Goal: Task Accomplishment & Management: Use online tool/utility

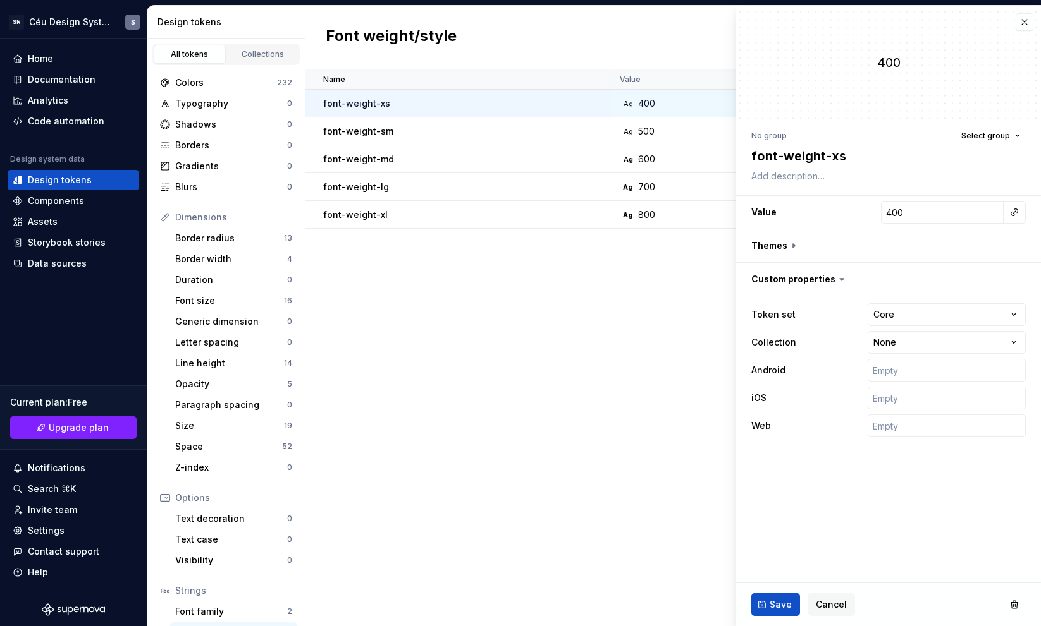
scroll to position [66, 0]
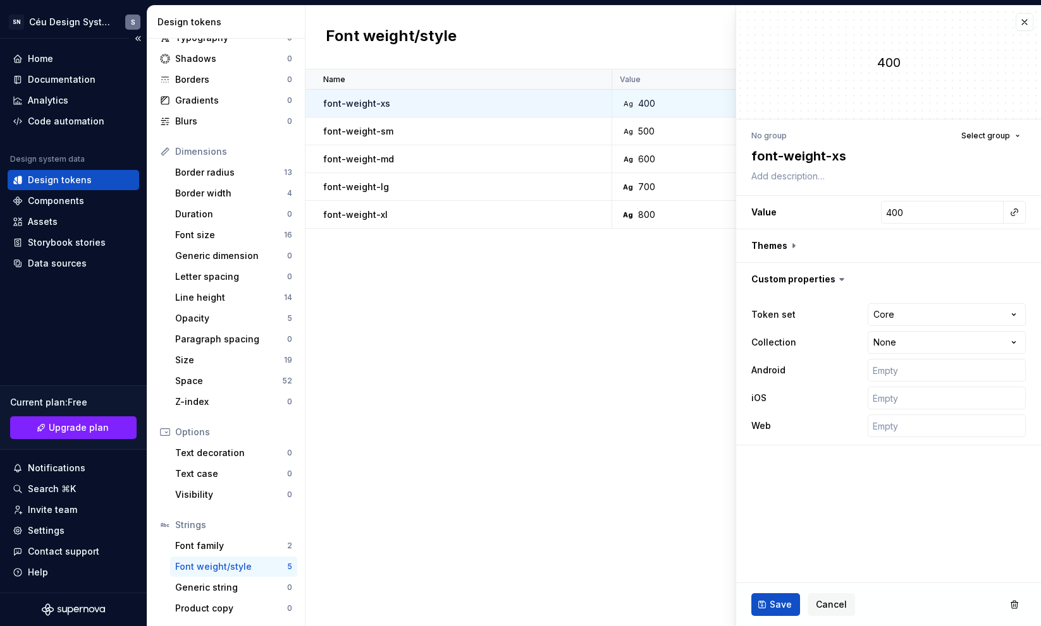
type textarea "*"
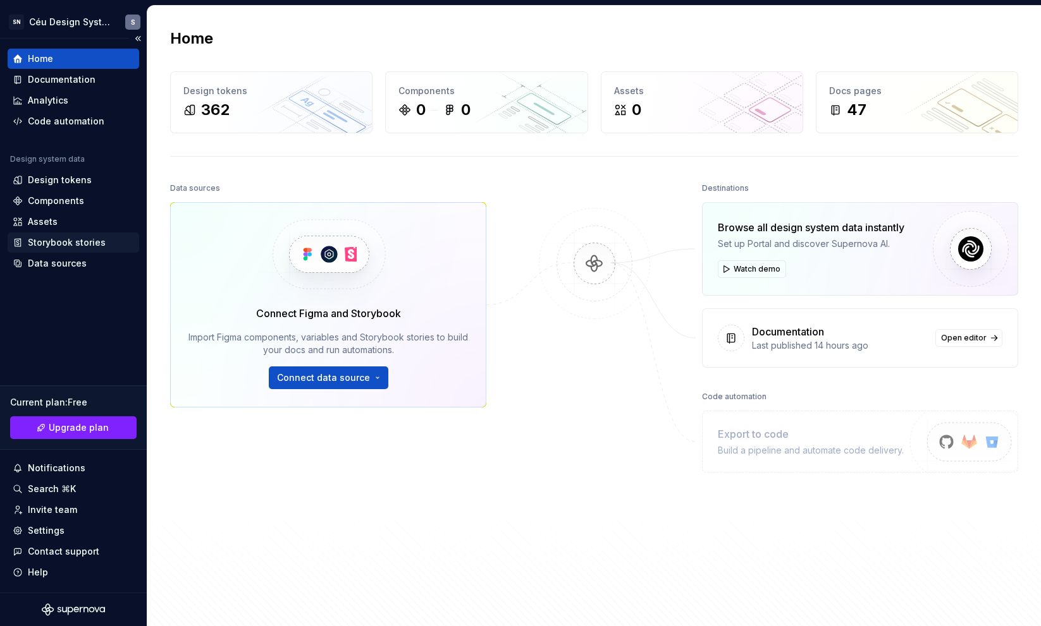
click at [64, 239] on div "Storybook stories" at bounding box center [67, 242] width 78 height 13
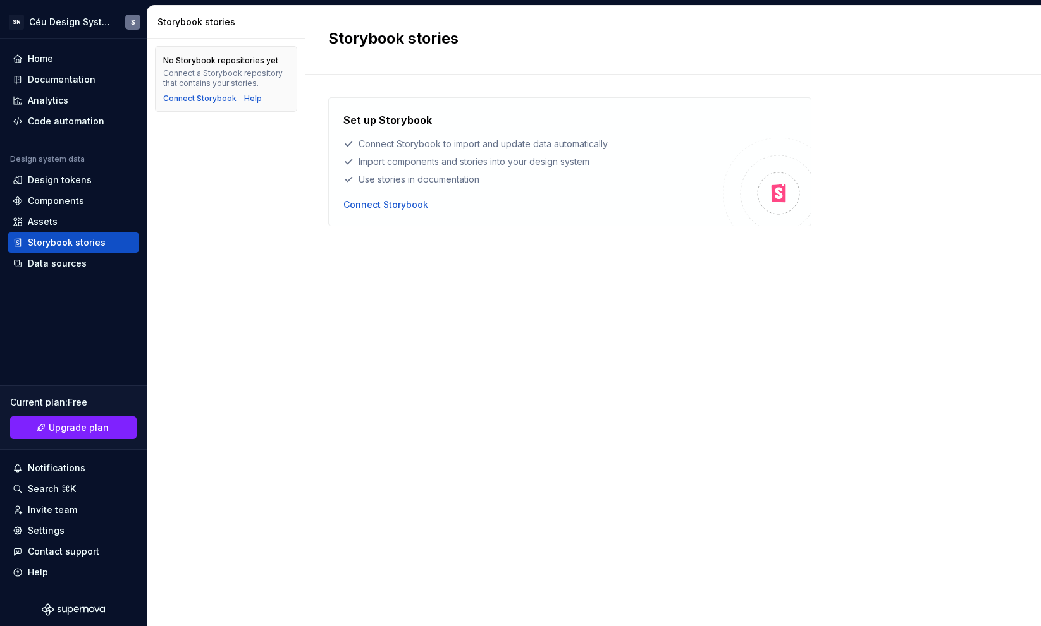
click at [364, 219] on div "Set up Storybook Connect Storybook to import and update data automatically Impo…" at bounding box center [569, 161] width 483 height 129
click at [372, 204] on div "Connect Storybook" at bounding box center [385, 205] width 85 height 13
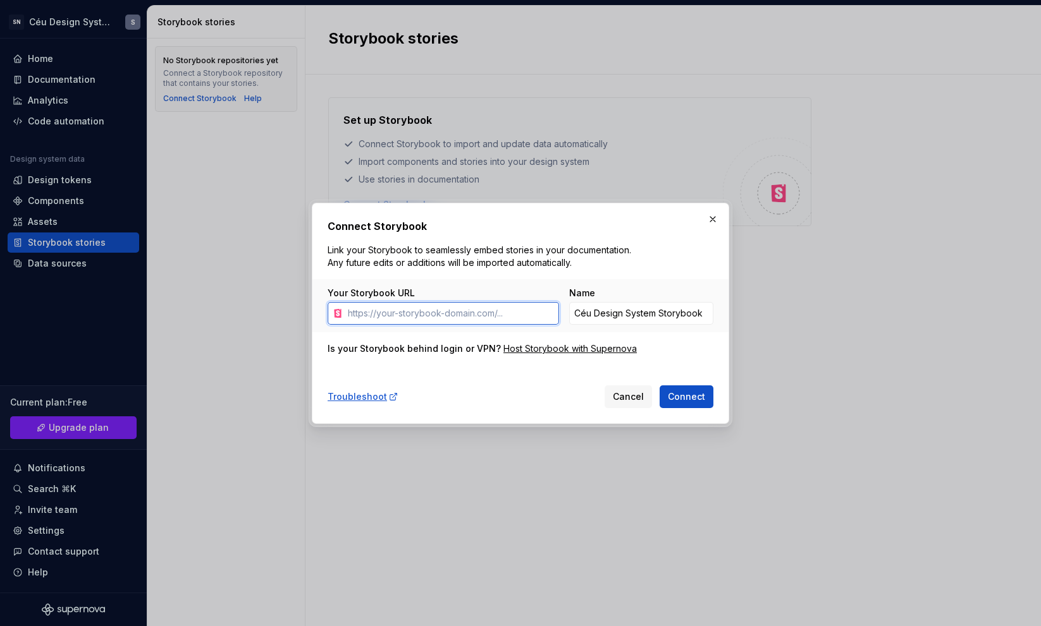
paste input "http://publish-p134603-e1404463.adobeaemcloud.com/storybook/index.html?path=/do…"
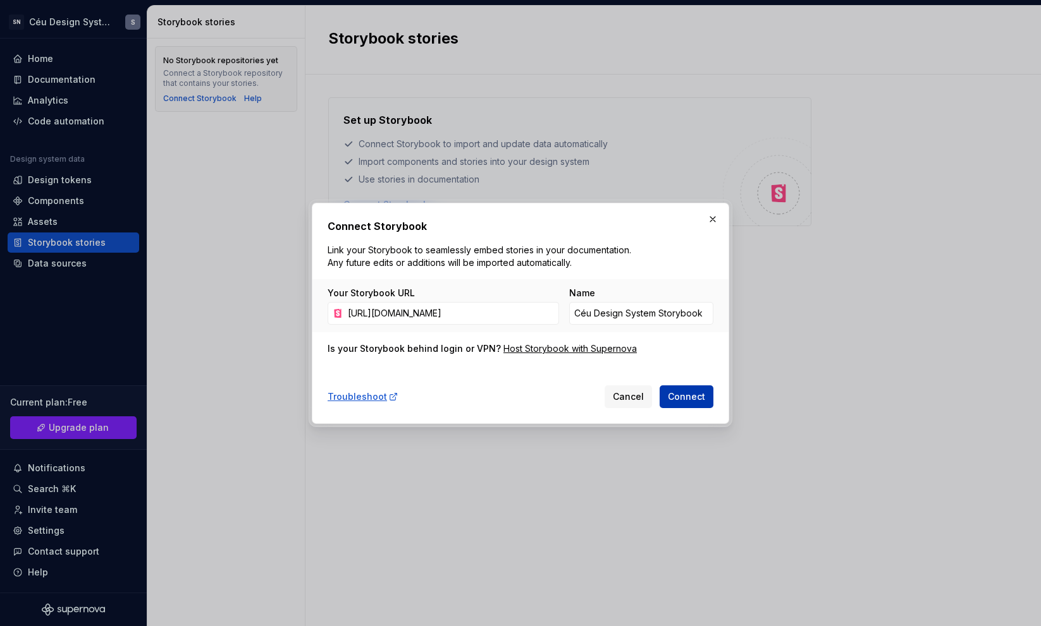
click at [679, 392] on span "Connect" at bounding box center [686, 397] width 37 height 13
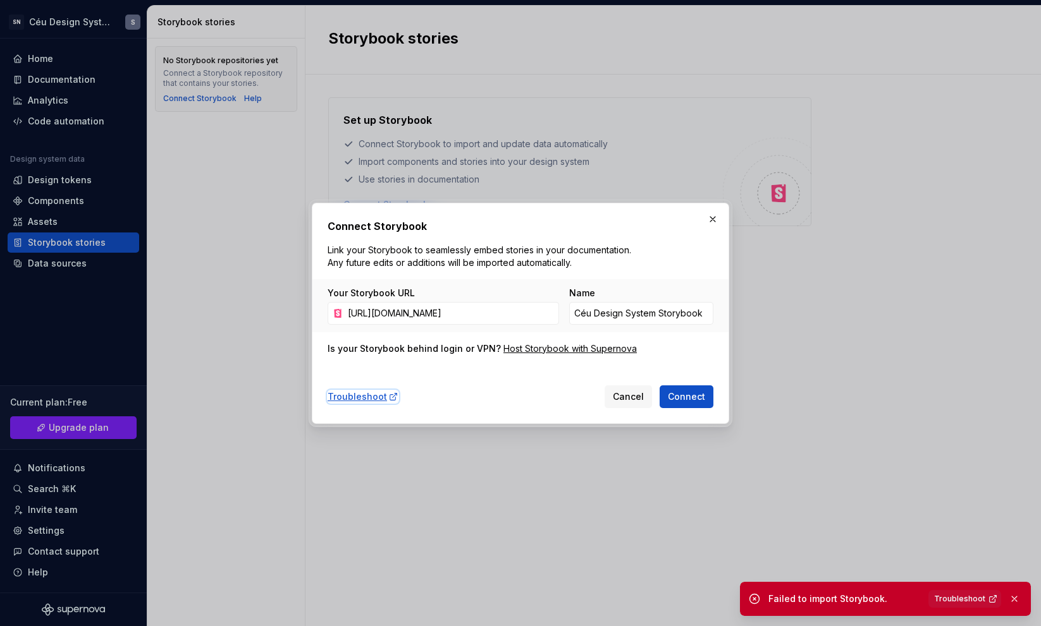
click at [369, 396] on div "Troubleshoot" at bounding box center [362, 397] width 71 height 13
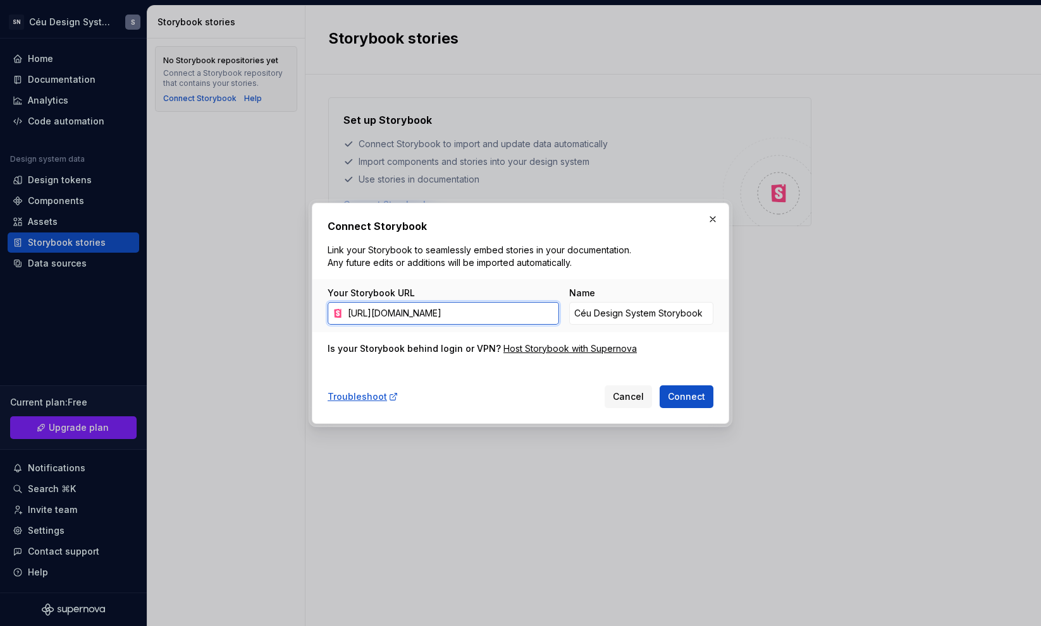
click at [437, 309] on input "http://publish-p134603-e1404463.adobeaemcloud.com/storybook/index.html?path=/do…" at bounding box center [451, 313] width 216 height 23
paste input "s://publish-p134603-e1404463.adobeaemcloud.com/storybook/index.html"
click at [686, 393] on span "Connect" at bounding box center [686, 397] width 37 height 13
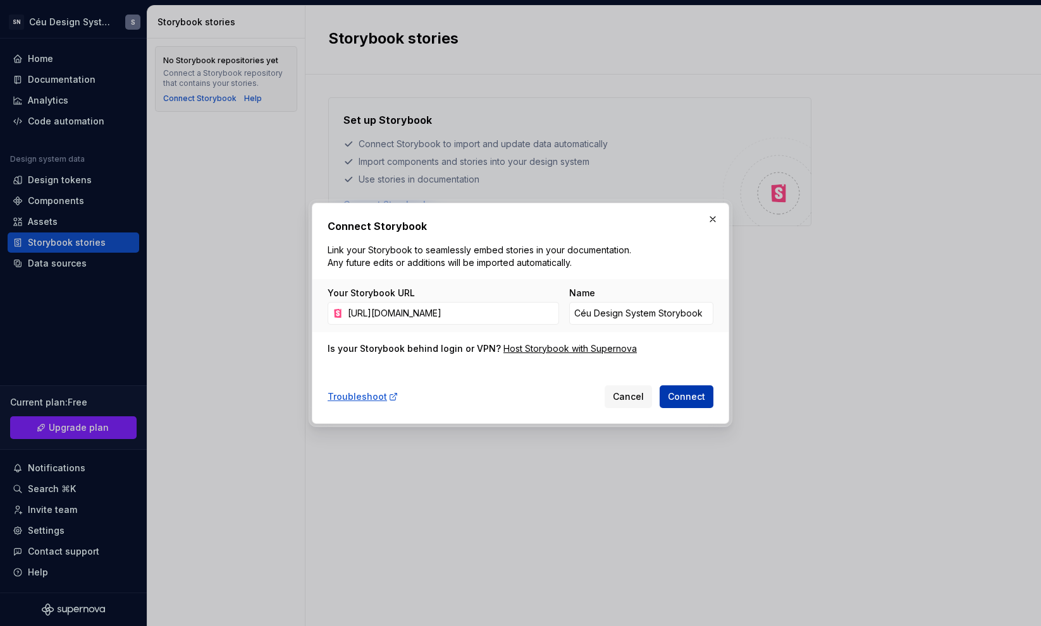
scroll to position [0, 0]
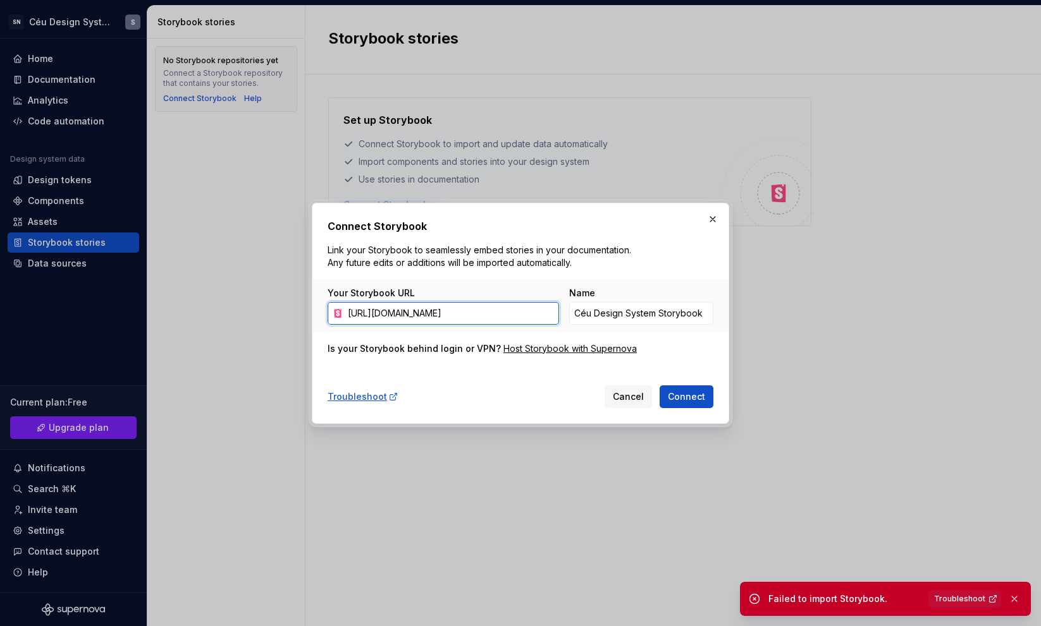
drag, startPoint x: 495, startPoint y: 307, endPoint x: 659, endPoint y: 294, distance: 164.9
click at [659, 294] on div "Your Storybook URL https://publish-p134603-e1404463.adobeaemcloud.com/storybook…" at bounding box center [520, 306] width 386 height 38
click at [567, 353] on div "Host Storybook with Supernova" at bounding box center [569, 349] width 133 height 13
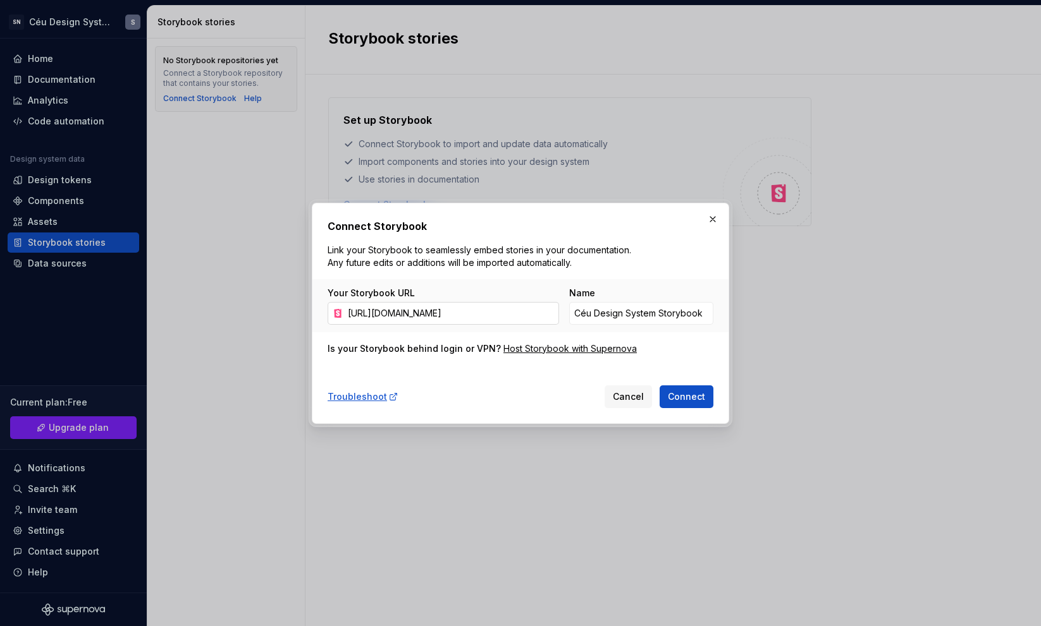
click at [505, 310] on input "https://publish-p134603-e1404463.adobeaemcloud.com/storybook/index.html" at bounding box center [451, 313] width 216 height 23
paste input "lso-react.rd.com.br/v2/"
type input "https://pulso-react.rd.com.br/v2/"
click at [675, 391] on span "Connect" at bounding box center [686, 397] width 37 height 13
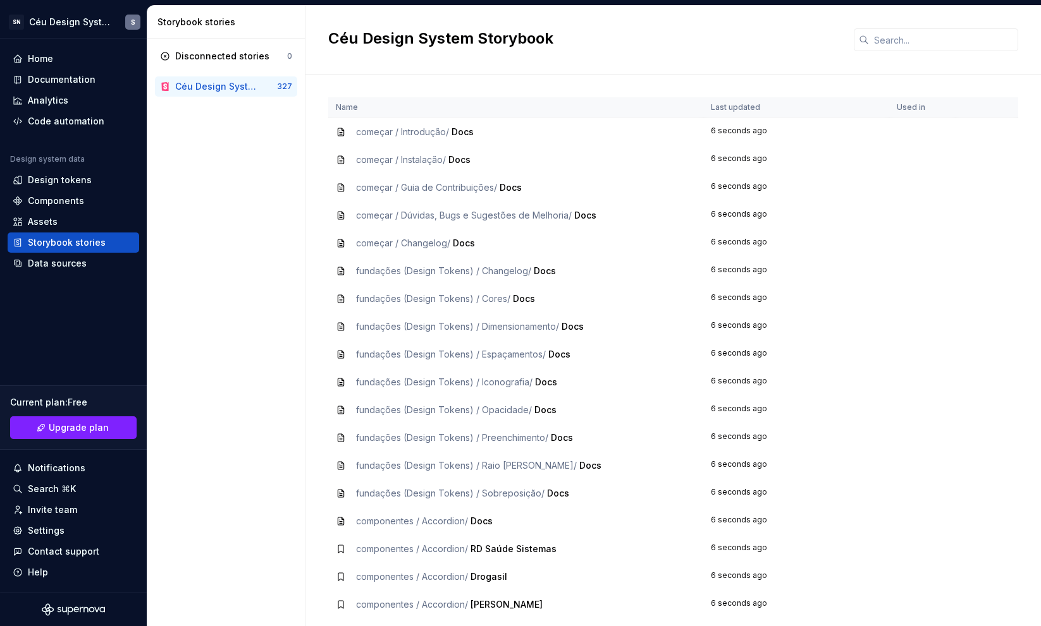
click at [233, 87] on div "Céu Design System Storybook" at bounding box center [216, 86] width 82 height 13
click at [262, 87] on div "Céu Design System Storybook" at bounding box center [226, 86] width 102 height 13
click at [63, 263] on div "Data sources" at bounding box center [57, 263] width 59 height 13
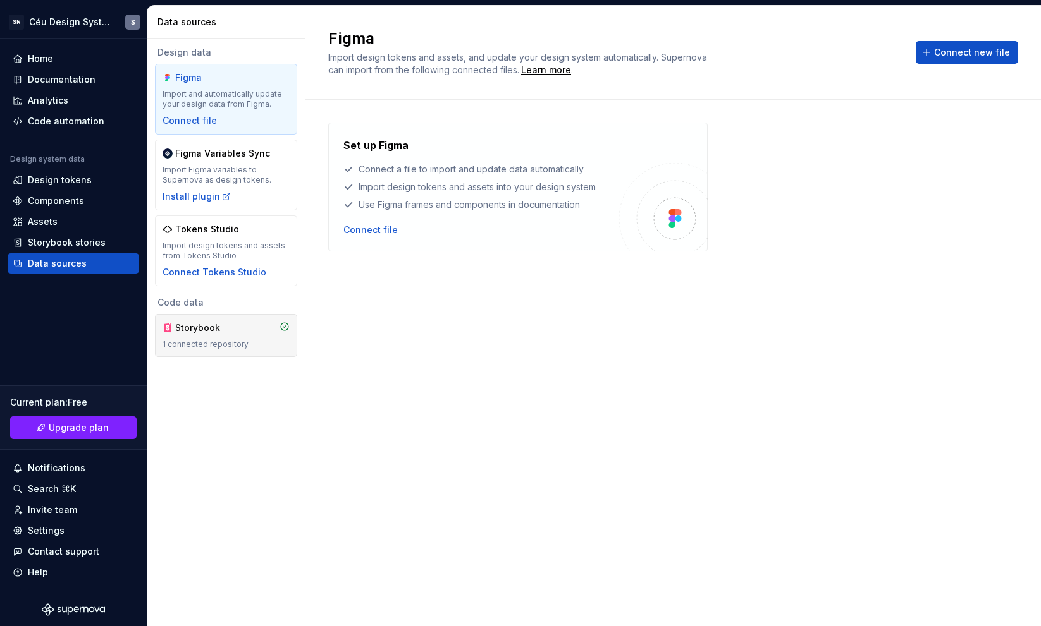
click at [275, 331] on div "Storybook" at bounding box center [225, 328] width 127 height 13
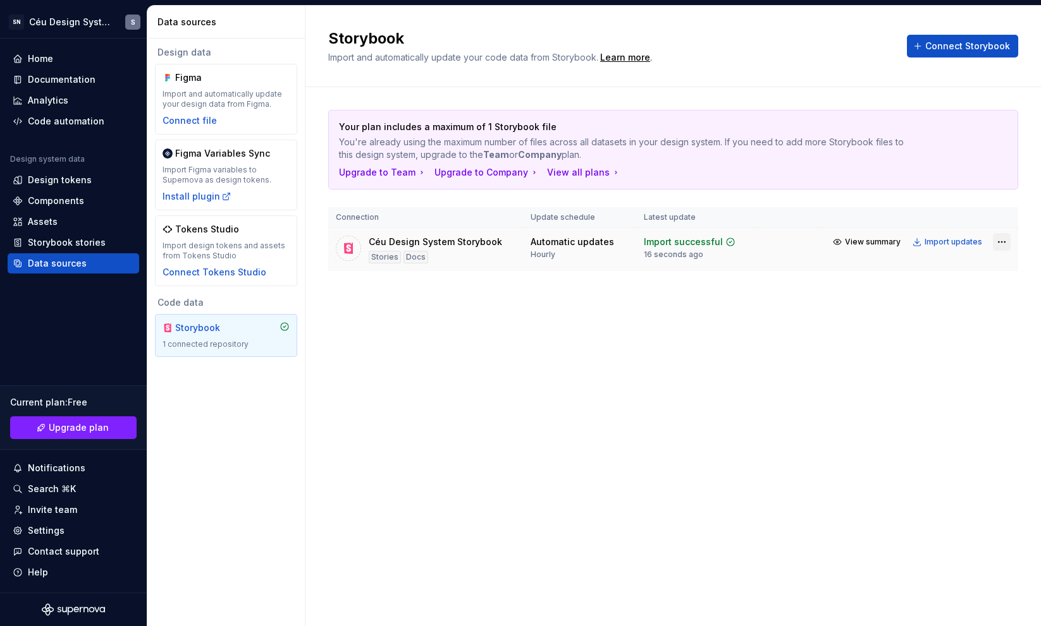
click at [993, 243] on html "SN Céu Design System S Home Documentation Analytics Code automation Design syst…" at bounding box center [520, 313] width 1041 height 626
click at [943, 321] on div "Remove connection" at bounding box center [949, 313] width 120 height 20
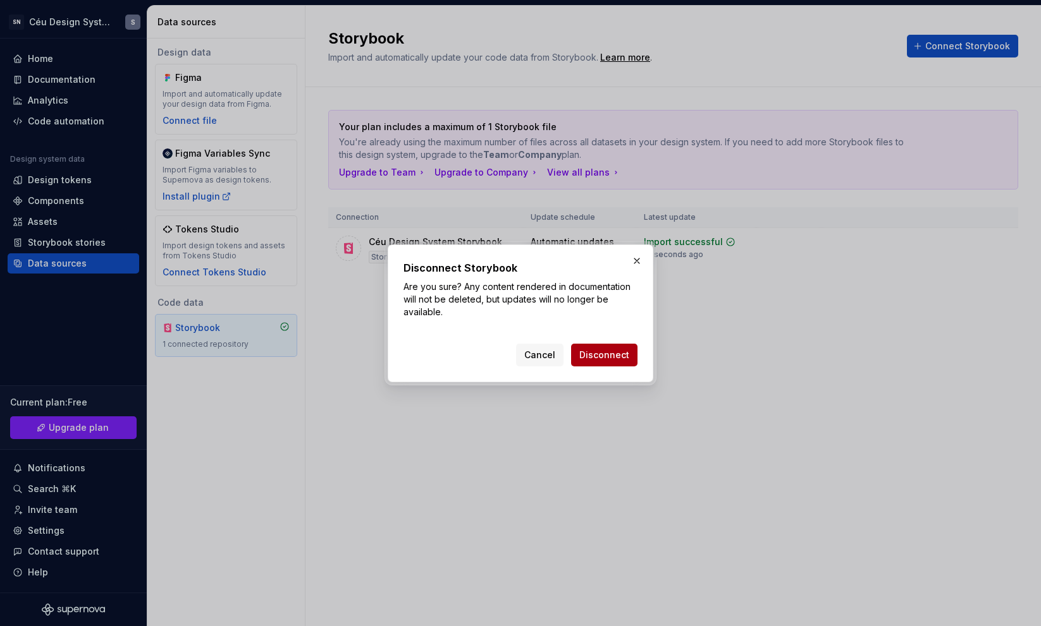
click at [622, 345] on button "Disconnect" at bounding box center [604, 355] width 66 height 23
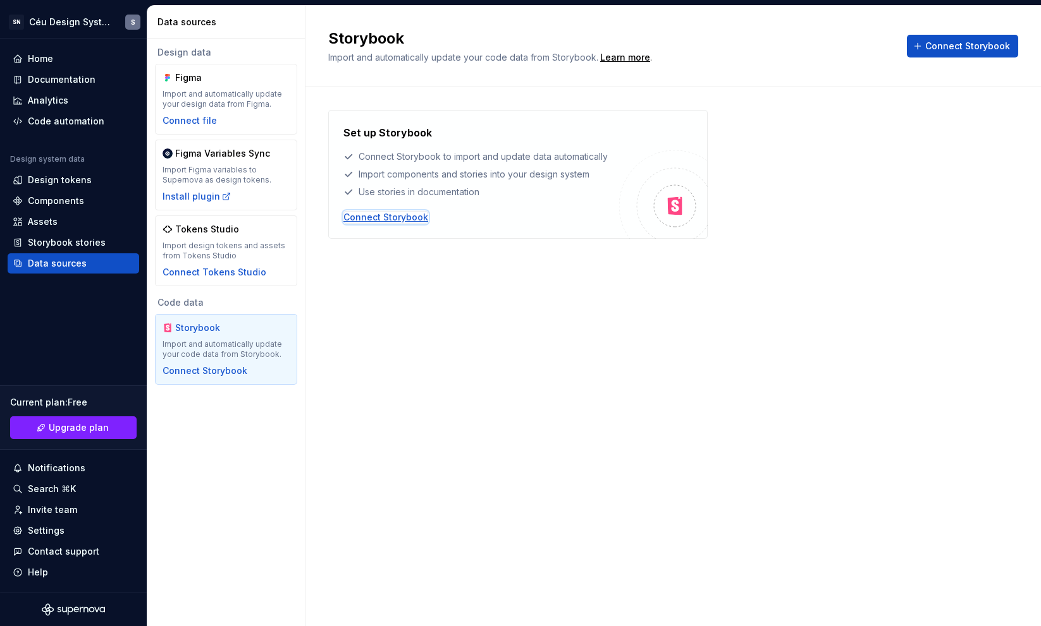
click at [364, 219] on div "Connect Storybook" at bounding box center [385, 217] width 85 height 13
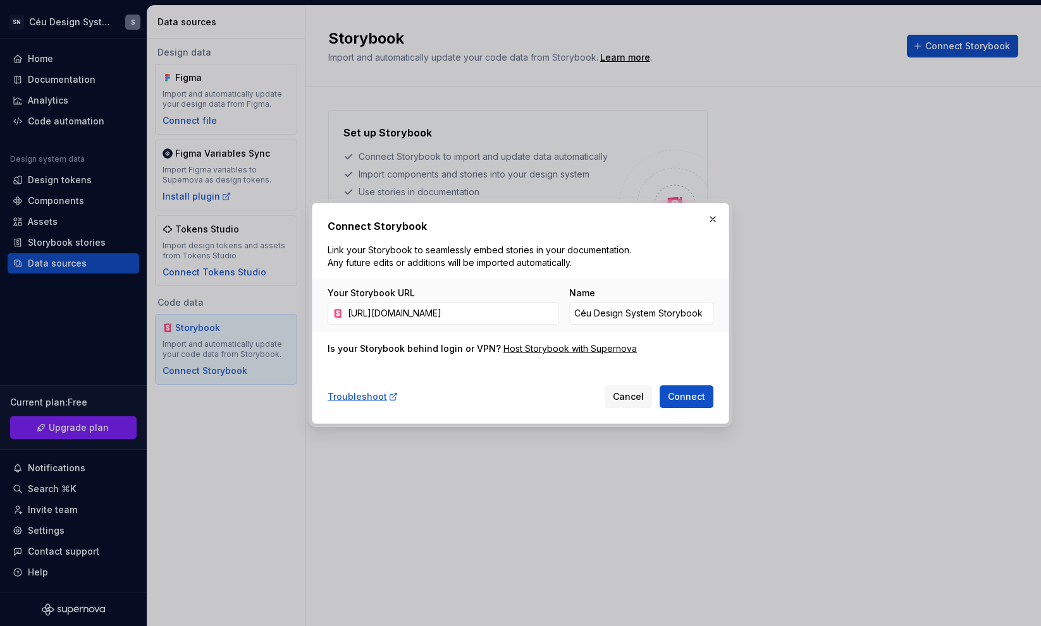
scroll to position [0, 317]
type input "https://publish-p134603-e1404463.adobeaemcloud.com/storybook/index.html?path=/d…"
click at [687, 396] on span "Connect" at bounding box center [686, 397] width 37 height 13
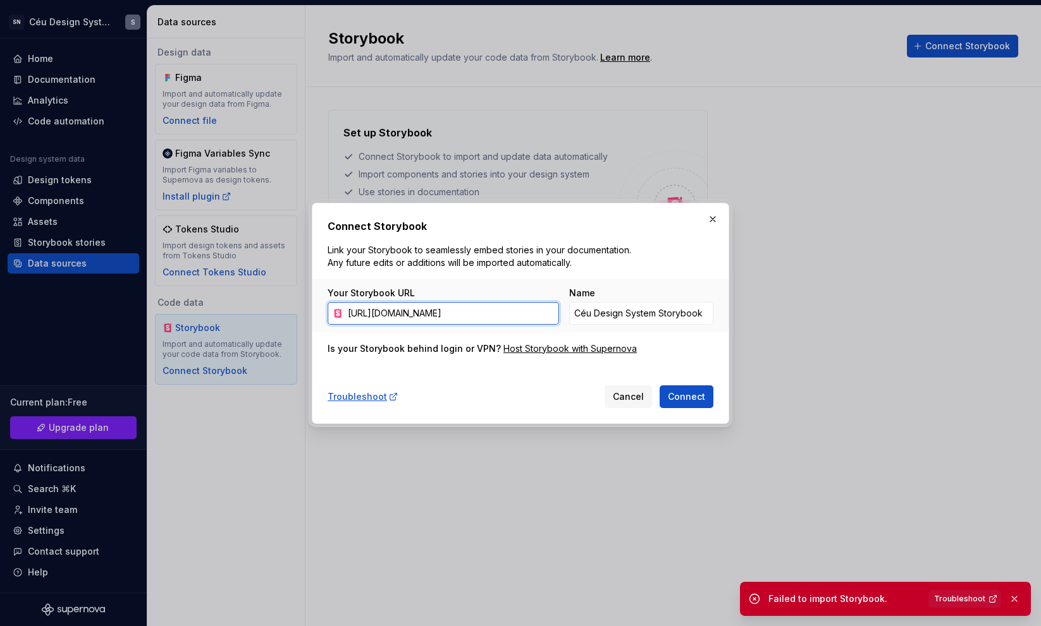
scroll to position [0, 318]
drag, startPoint x: 504, startPoint y: 314, endPoint x: 376, endPoint y: 307, distance: 128.5
click at [376, 307] on input "https://publish-p134603-e1404463.adobeaemcloud.com/storybook/index.html?path=/d…" at bounding box center [451, 313] width 216 height 23
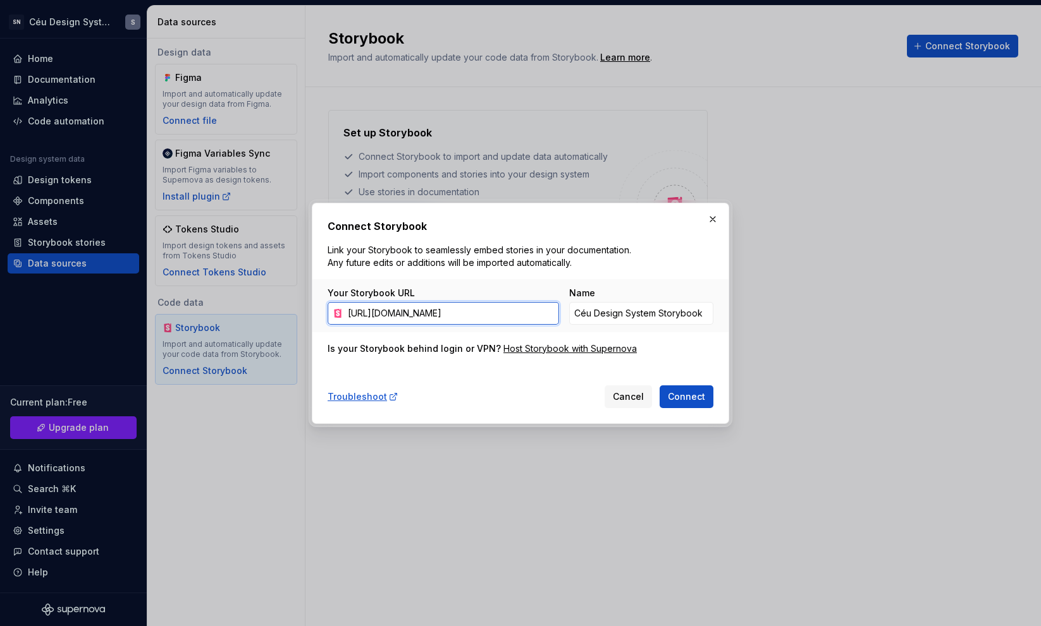
scroll to position [0, 0]
